Goal: Task Accomplishment & Management: Use online tool/utility

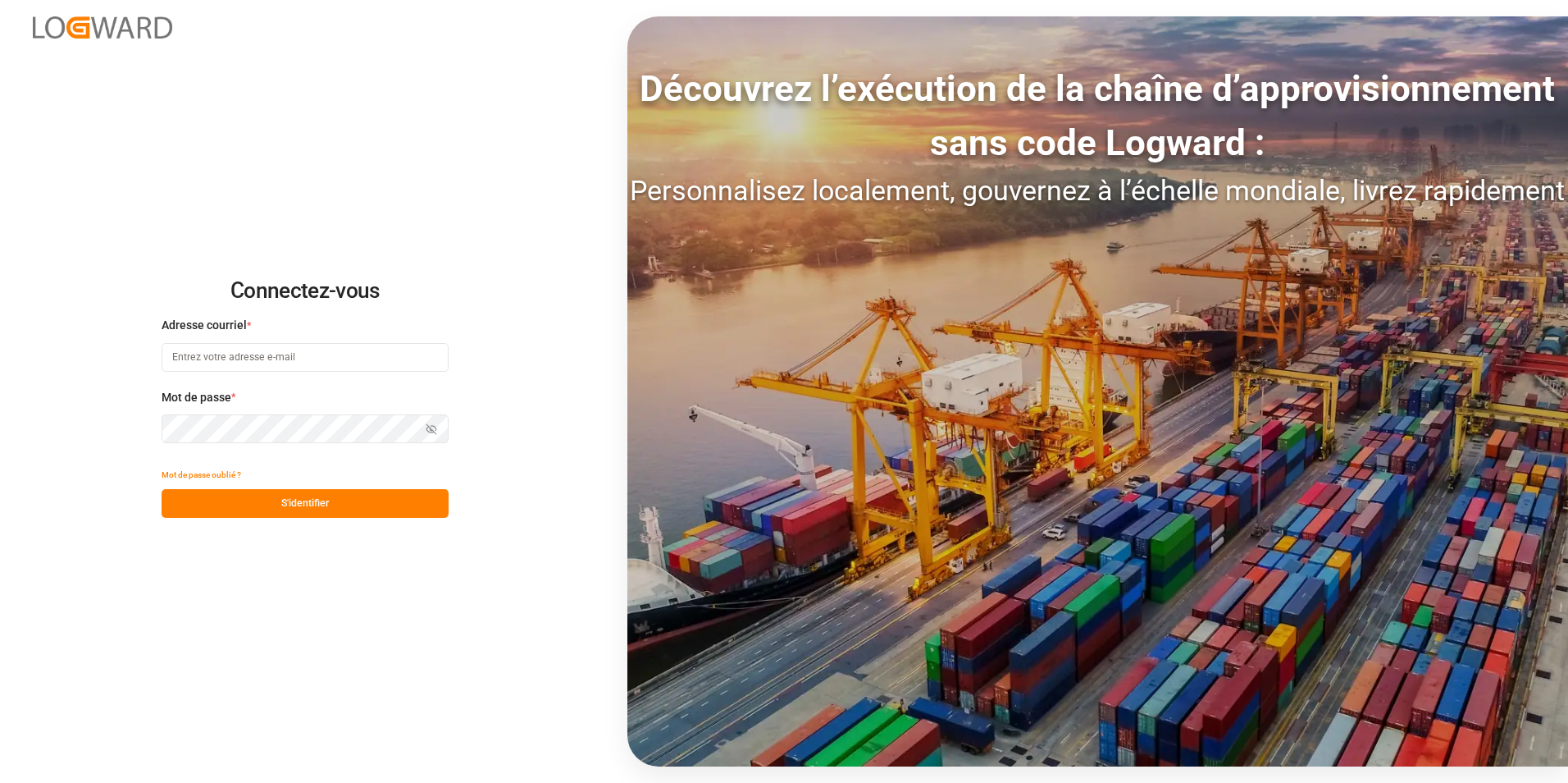
type input "[PERSON_NAME][EMAIL_ADDRESS][PERSON_NAME][DOMAIN_NAME]"
click at [365, 510] on button "S'identifier" at bounding box center [306, 503] width 288 height 29
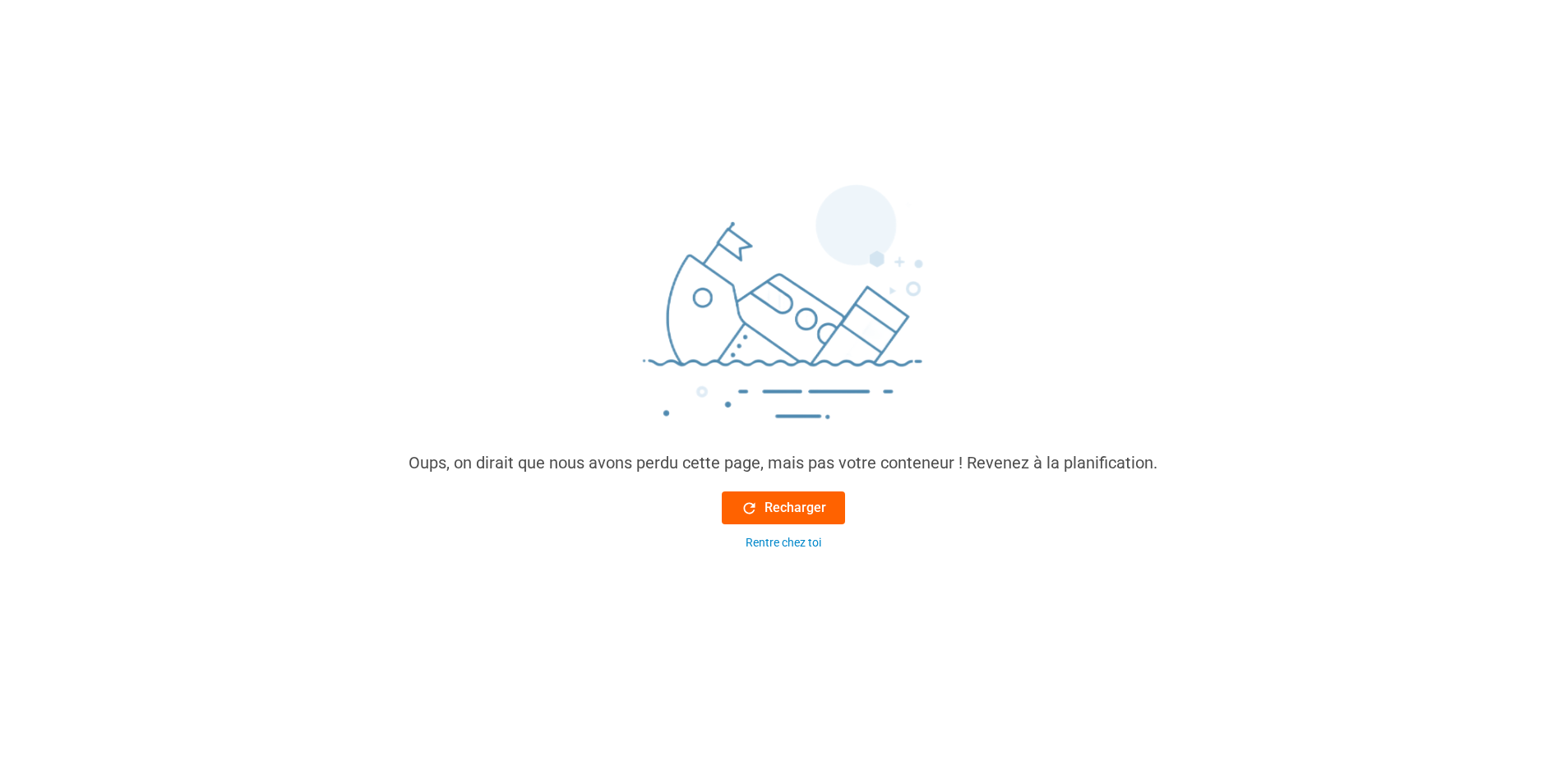
click at [796, 503] on font "Recharger" at bounding box center [795, 507] width 62 height 20
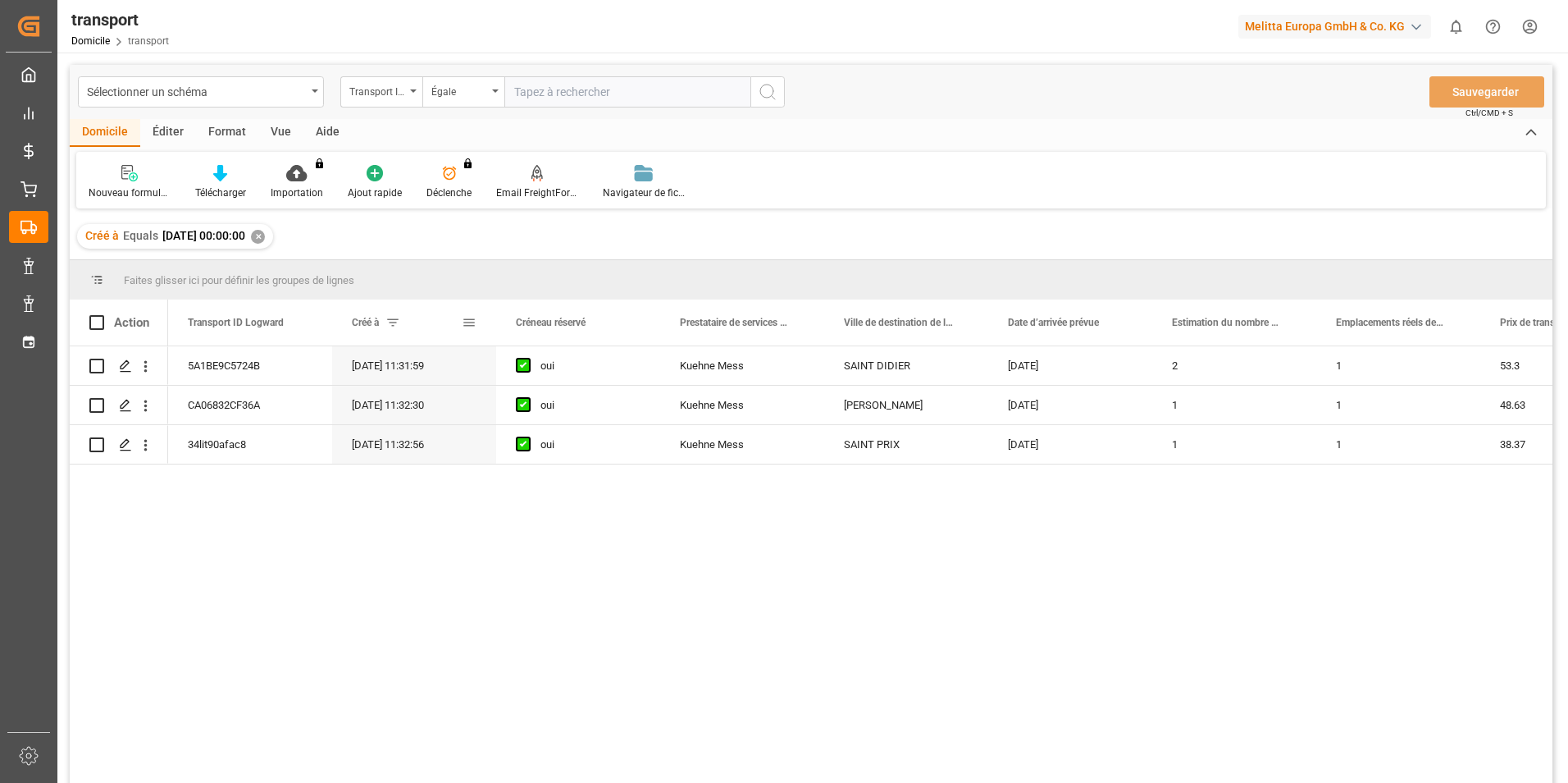
click at [390, 319] on span at bounding box center [393, 323] width 15 height 15
click at [404, 321] on div "Créé à 1" at bounding box center [407, 322] width 109 height 46
click at [387, 319] on span at bounding box center [393, 323] width 15 height 15
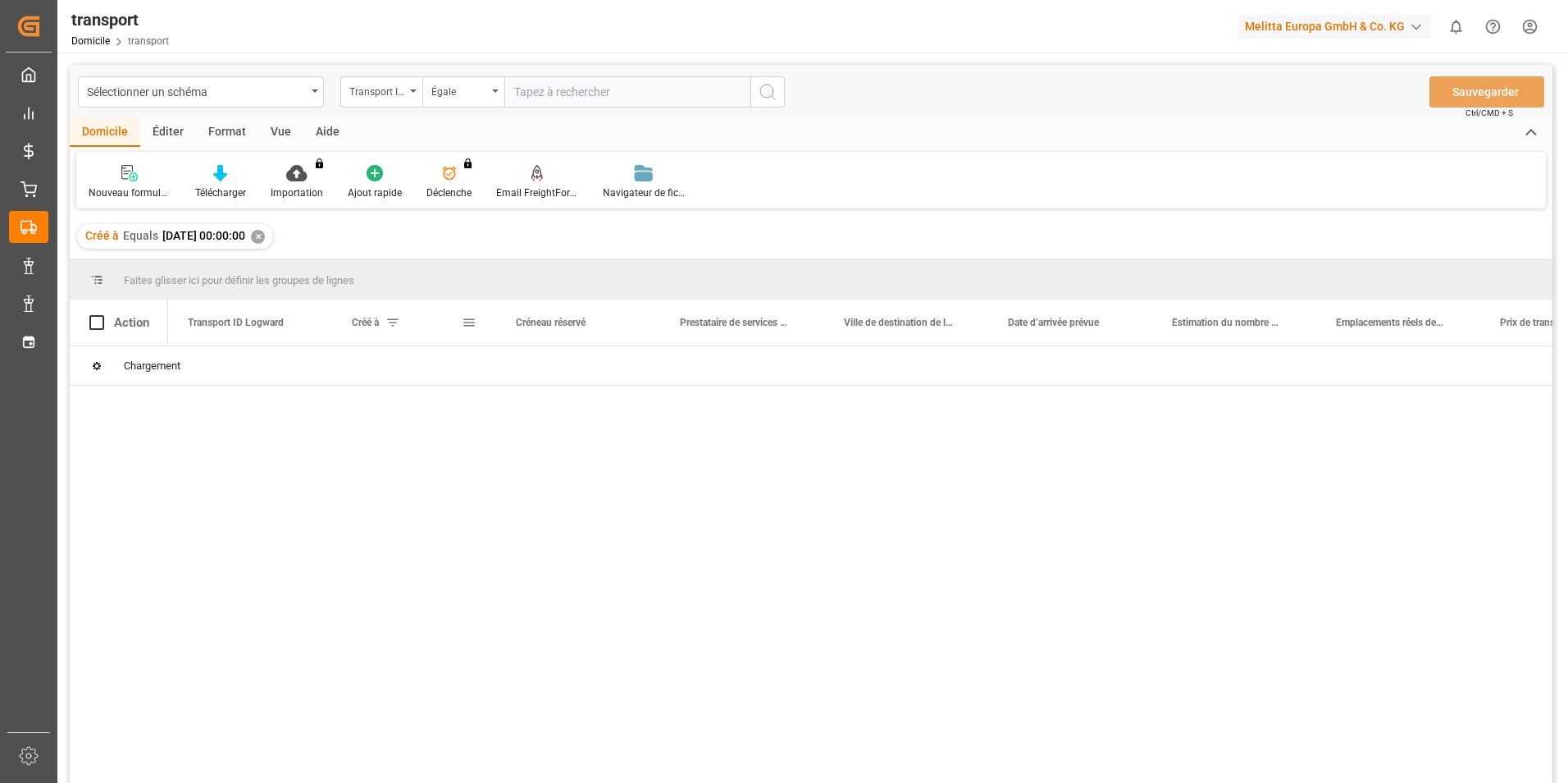
click at [367, 321] on span "Créé à" at bounding box center [366, 323] width 27 height 11
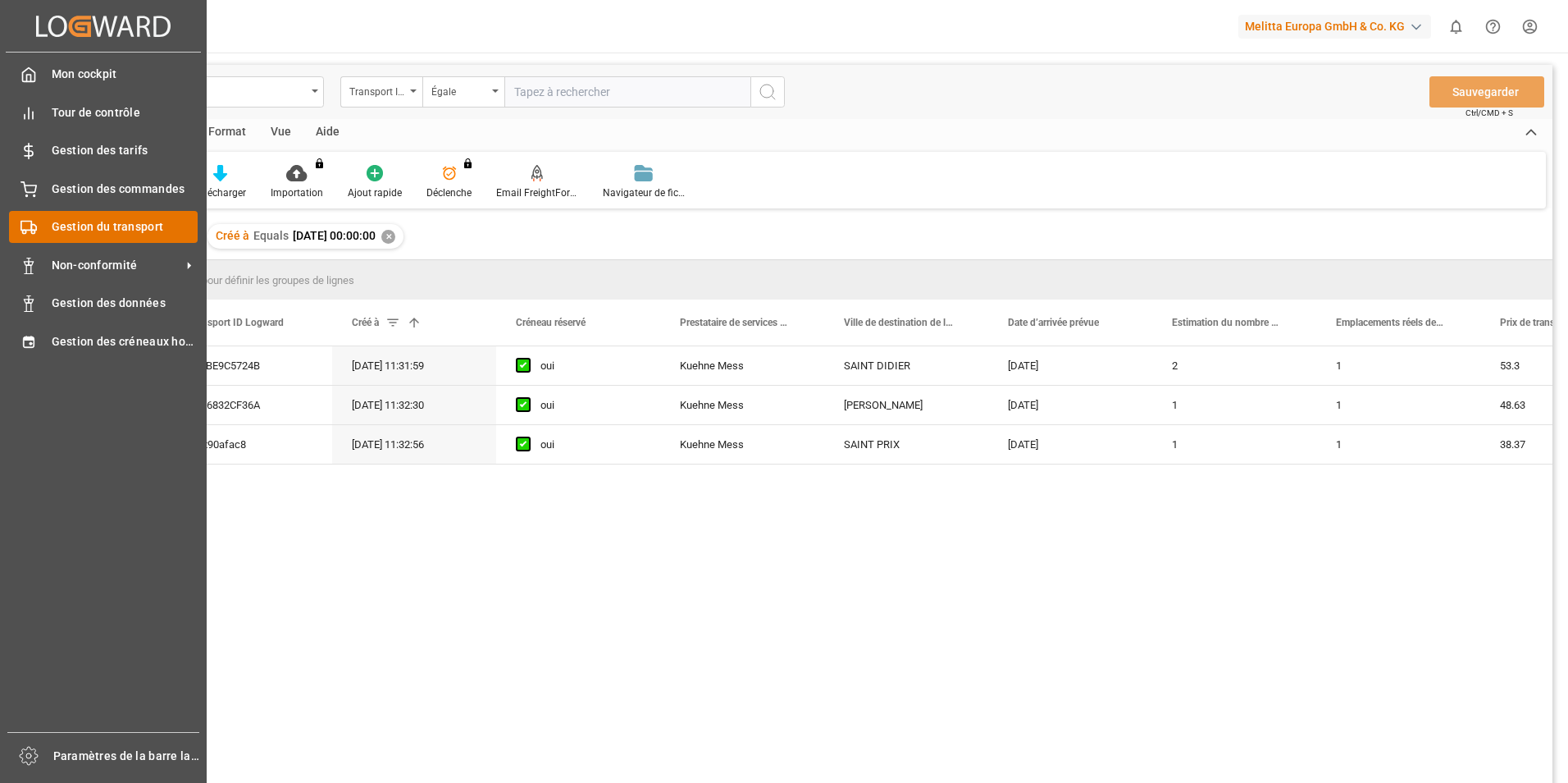
click at [119, 234] on span "Gestion du transport" at bounding box center [125, 227] width 147 height 17
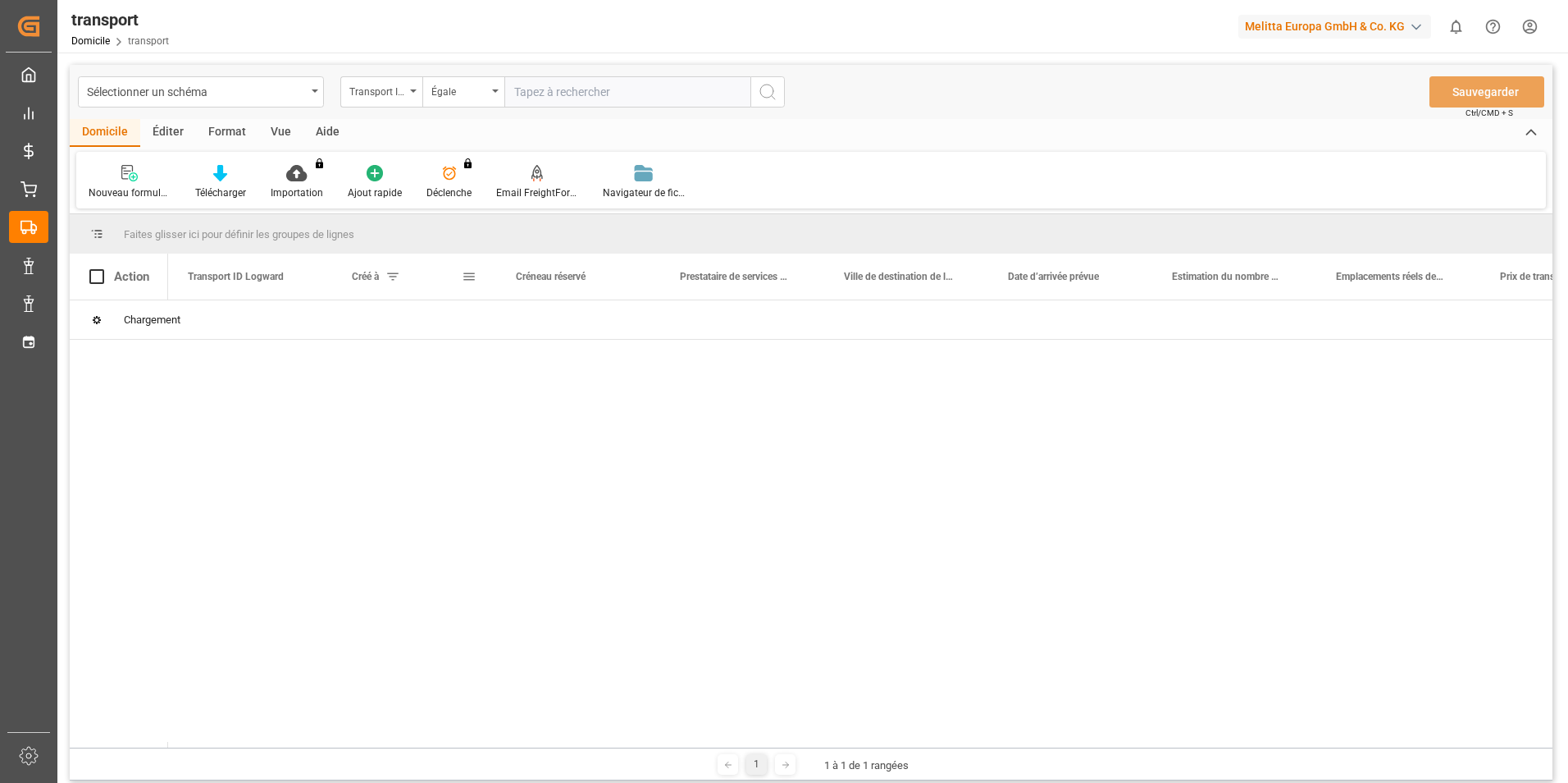
click at [361, 271] on span "Créé à" at bounding box center [366, 276] width 27 height 11
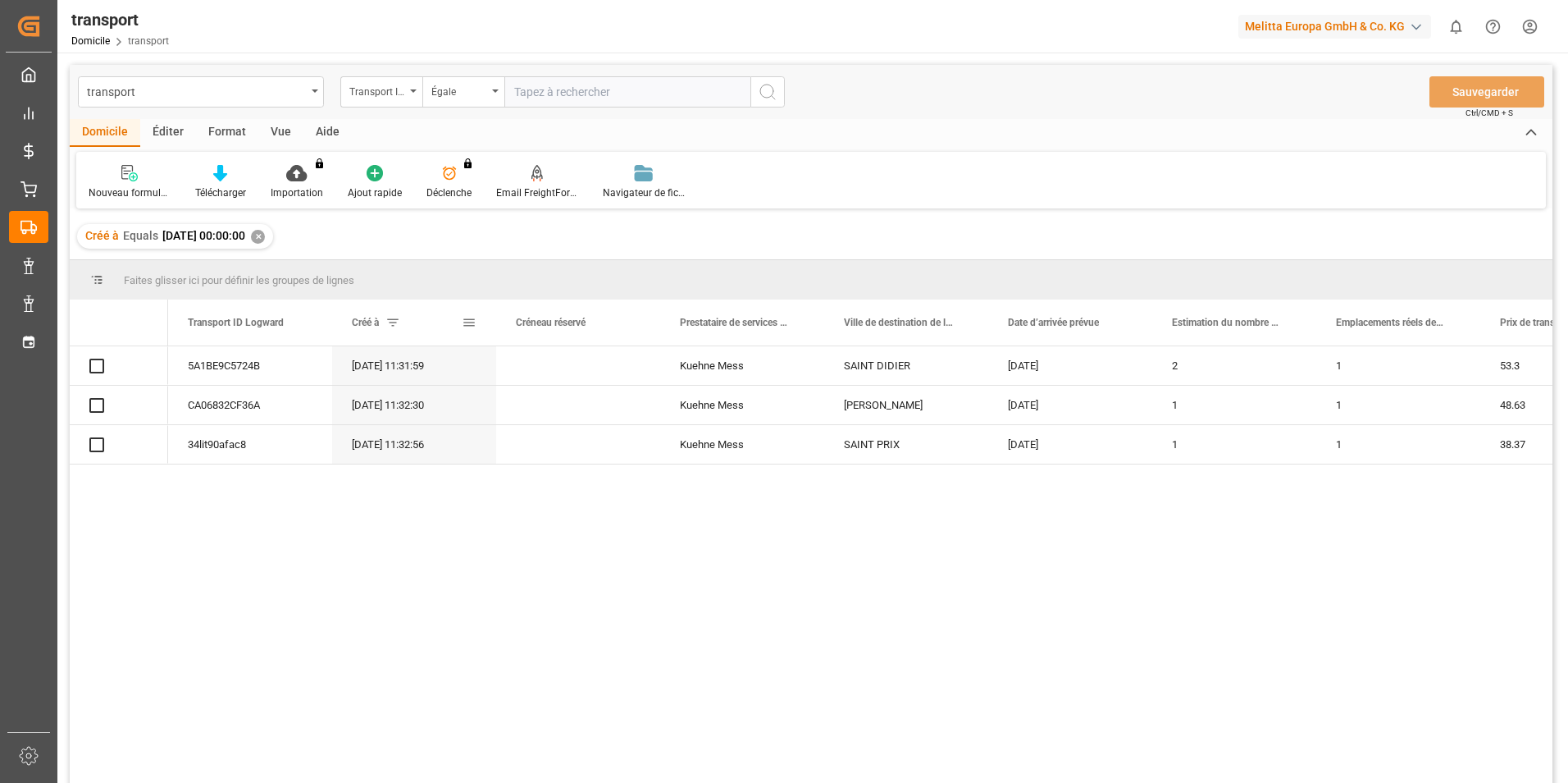
click at [394, 328] on span at bounding box center [393, 323] width 15 height 15
click at [462, 323] on span at bounding box center [469, 323] width 15 height 15
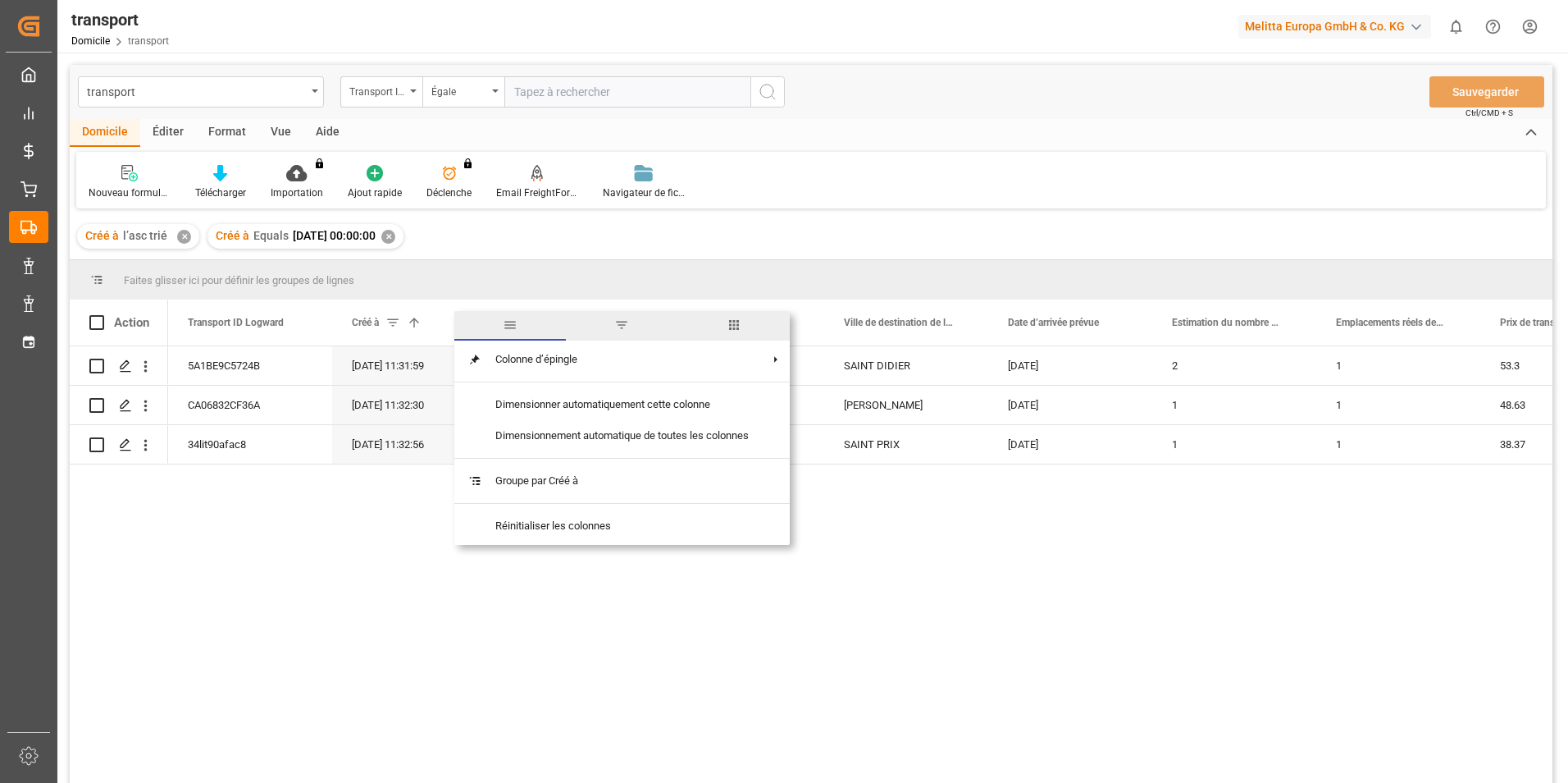
click at [639, 317] on span "filtre" at bounding box center [621, 325] width 111 height 30
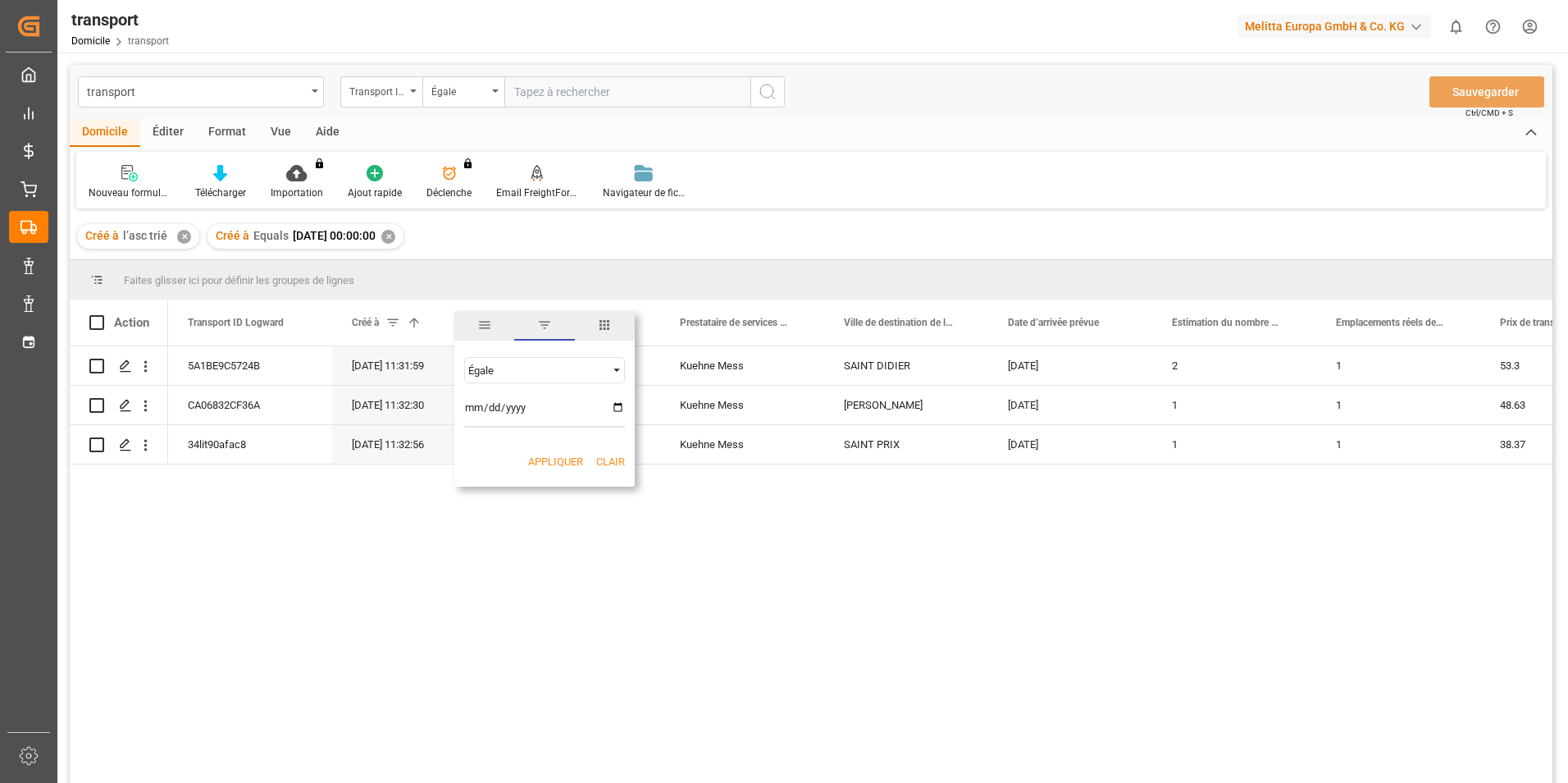
type input "2025-04-16"
type input "2025-09-16"
click at [544, 457] on button "Appliquer" at bounding box center [556, 461] width 55 height 16
